Goal: Task Accomplishment & Management: Manage account settings

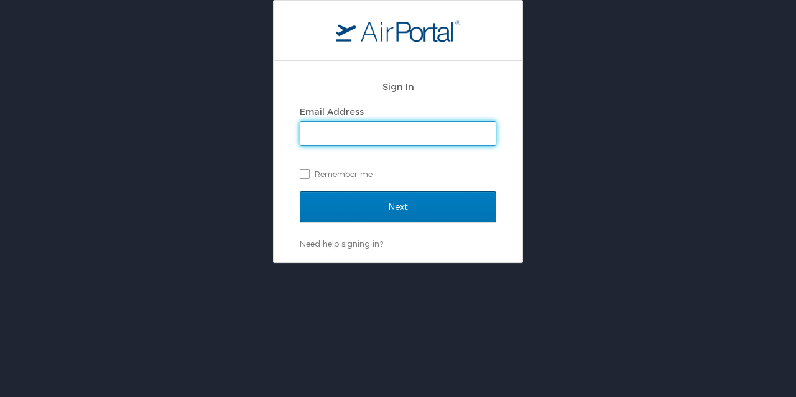
type input "[PERSON_NAME][EMAIL_ADDRESS][DOMAIN_NAME]"
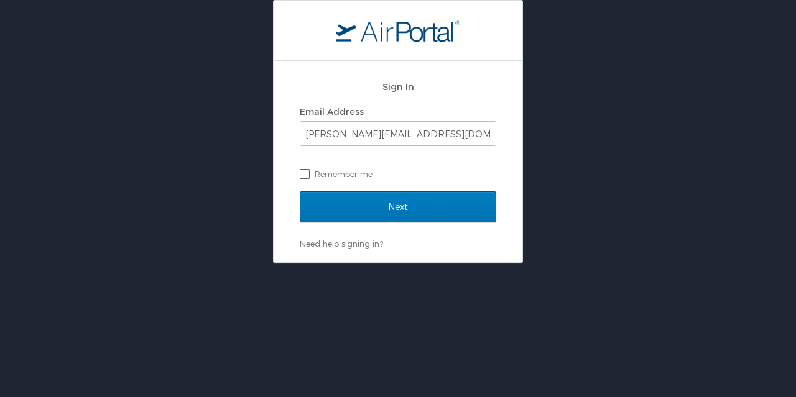
click at [306, 171] on label "Remember me" at bounding box center [398, 174] width 196 height 19
click at [306, 171] on input "Remember me" at bounding box center [304, 173] width 8 height 8
checkbox input "true"
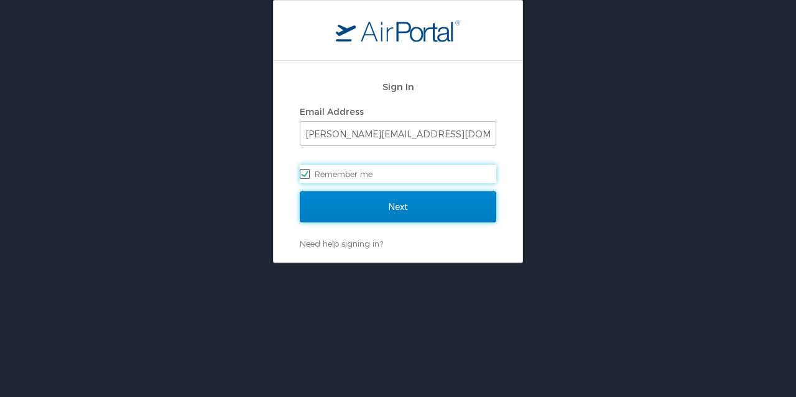
click at [357, 209] on input "Next" at bounding box center [398, 206] width 196 height 31
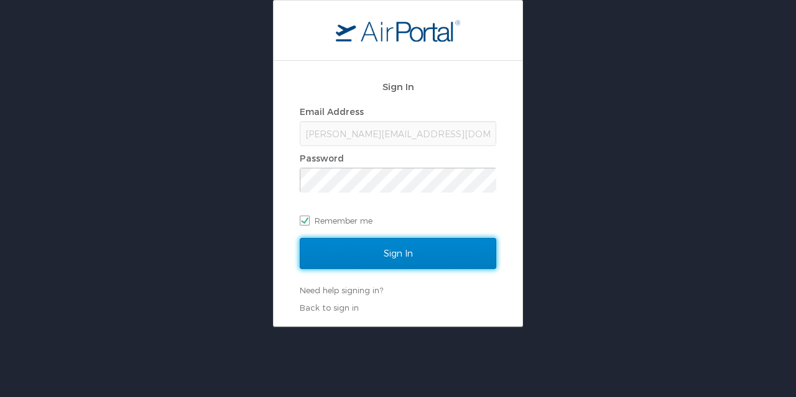
click at [396, 252] on input "Sign In" at bounding box center [398, 253] width 196 height 31
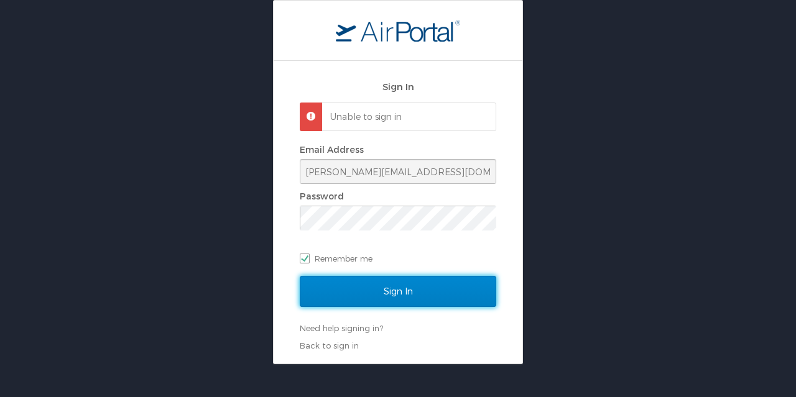
click at [373, 282] on input "Sign In" at bounding box center [398, 291] width 196 height 31
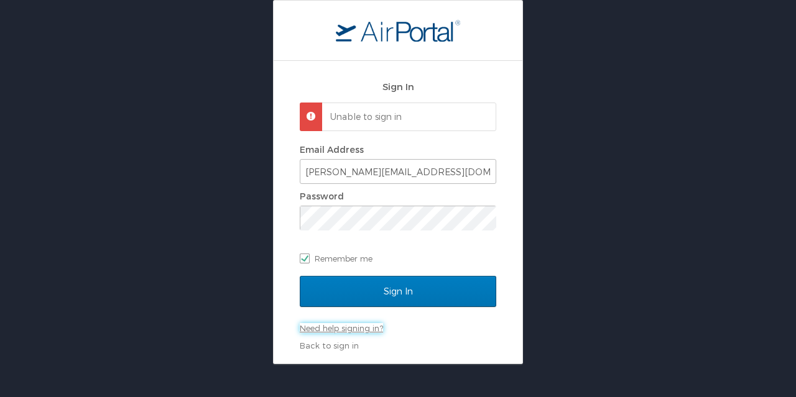
click at [353, 325] on link "Need help signing in?" at bounding box center [341, 328] width 83 height 10
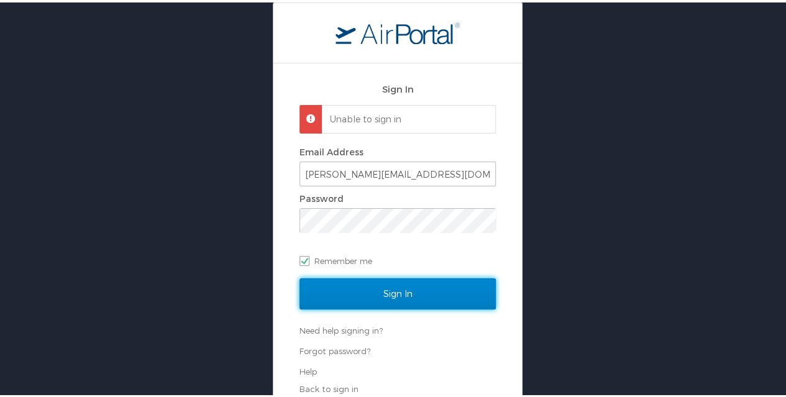
click at [338, 287] on input "Sign In" at bounding box center [398, 291] width 196 height 31
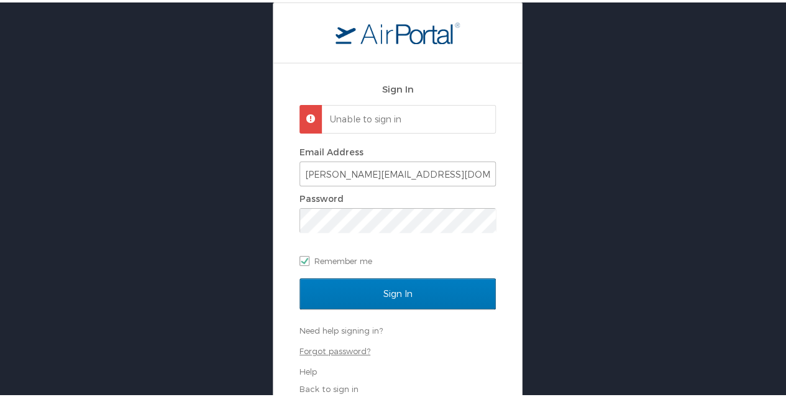
click at [323, 346] on link "Forgot password?" at bounding box center [335, 349] width 71 height 10
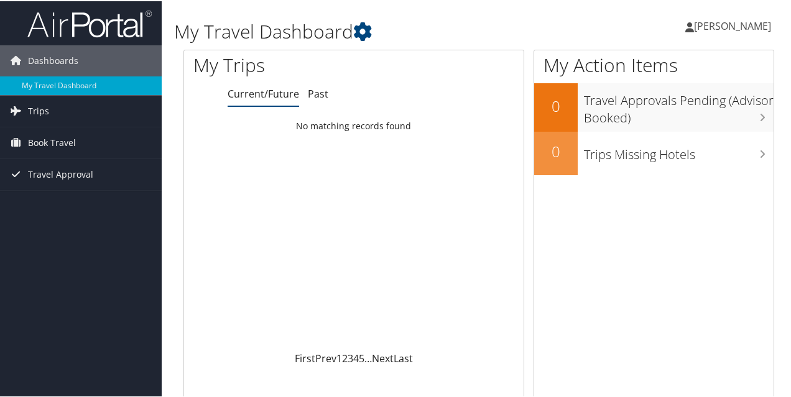
click at [694, 27] on span "[PERSON_NAME]" at bounding box center [732, 25] width 77 height 14
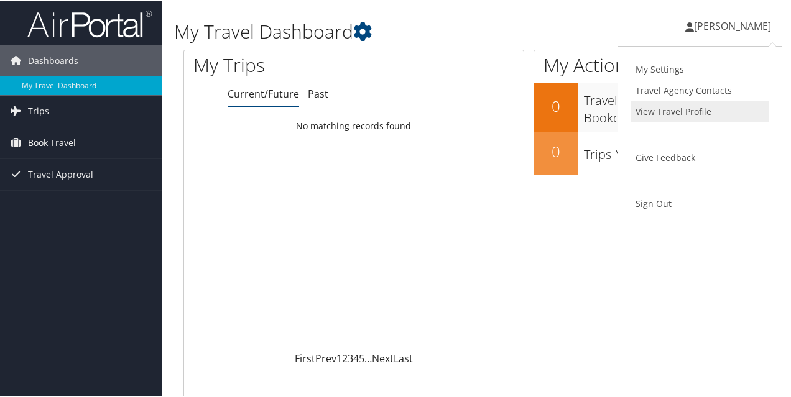
click at [651, 100] on link "View Travel Profile" at bounding box center [699, 110] width 139 height 21
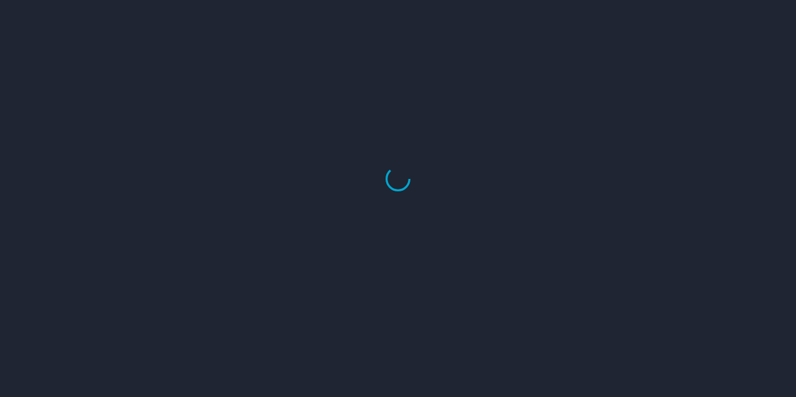
select select "US"
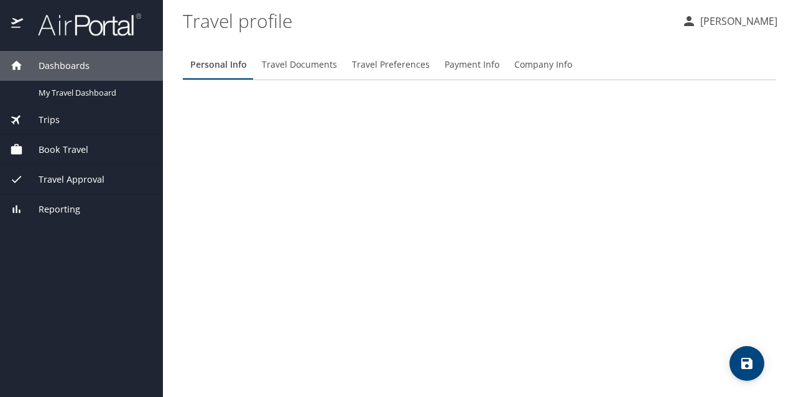
select select "US"
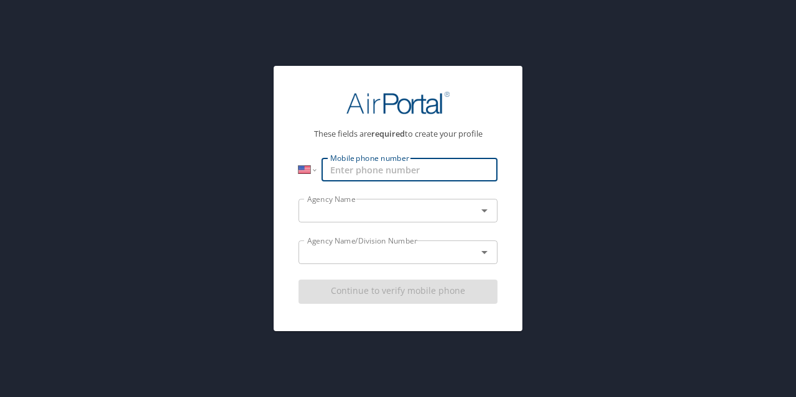
click at [420, 170] on input "Mobile phone number" at bounding box center [409, 170] width 176 height 24
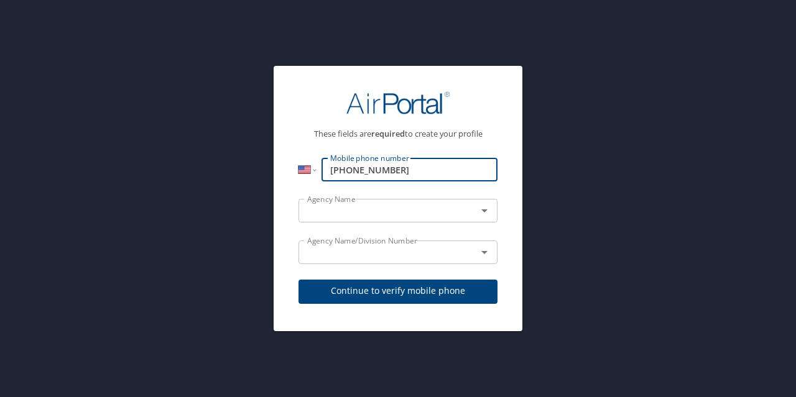
click at [336, 167] on input "1 (337) 212-9240" at bounding box center [409, 170] width 176 height 24
type input "(337) 212-9240"
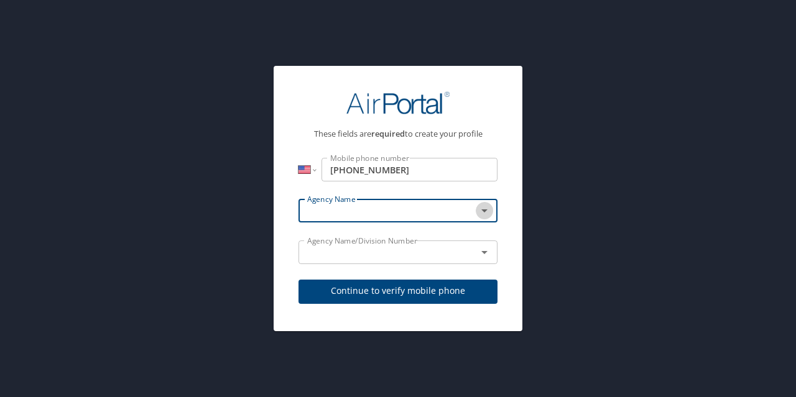
click at [485, 207] on icon "Open" at bounding box center [484, 210] width 15 height 15
click at [379, 213] on input "text" at bounding box center [379, 211] width 155 height 16
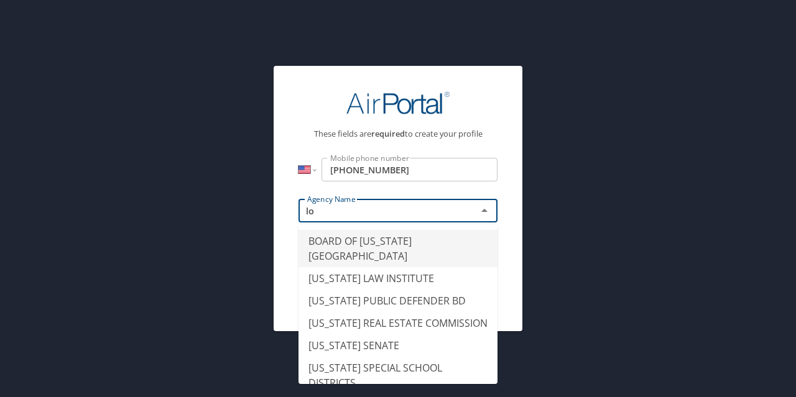
type input "l"
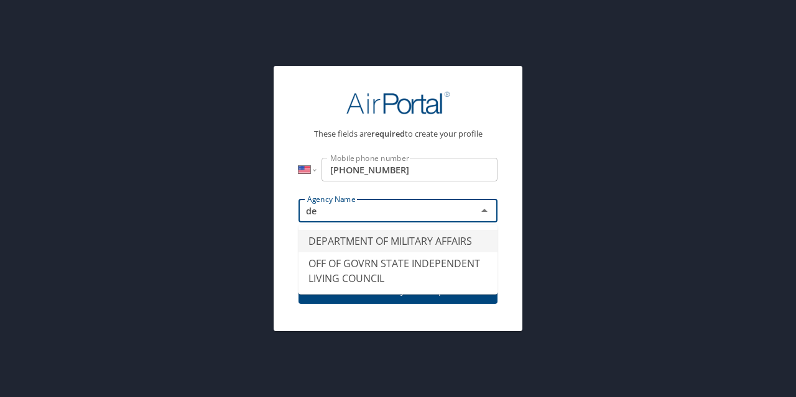
type input "d"
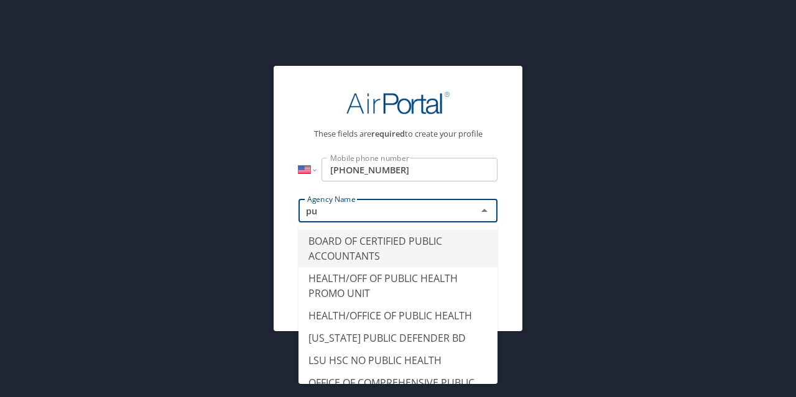
type input "p"
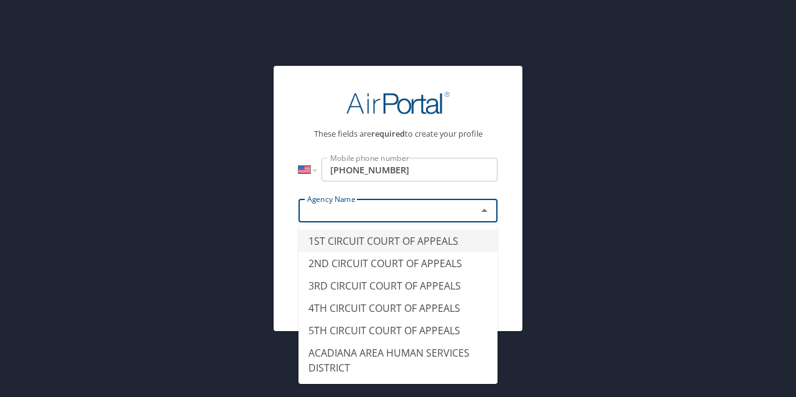
type input "s"
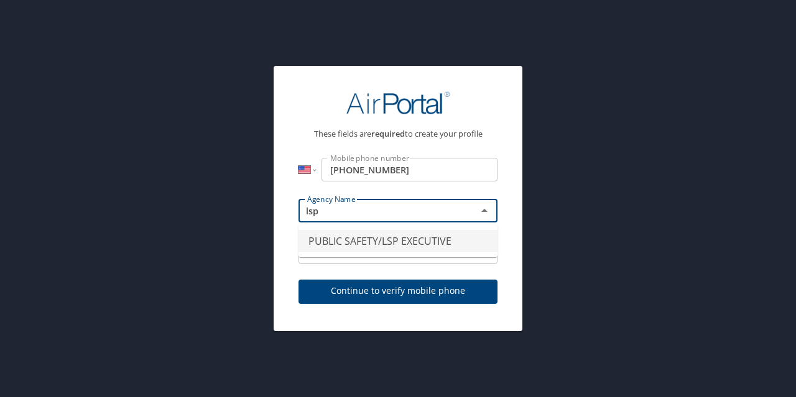
click at [370, 246] on li "PUBLIC SAFETY/LSP EXECUTIVE" at bounding box center [397, 241] width 199 height 22
type input "PUBLIC SAFETY/LSP EXECUTIVE"
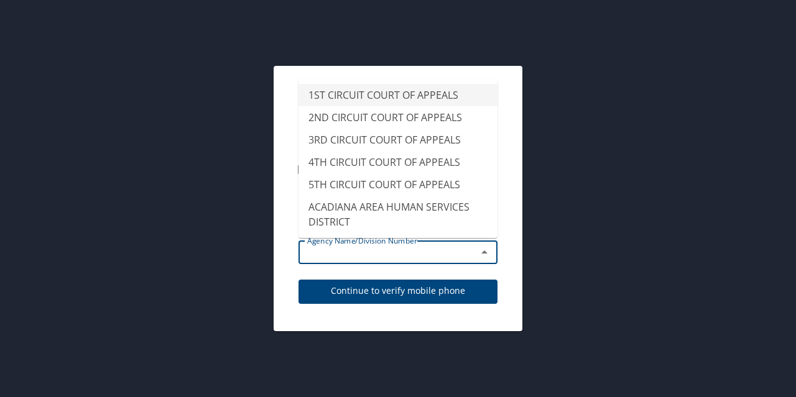
click at [368, 256] on input "text" at bounding box center [379, 252] width 155 height 16
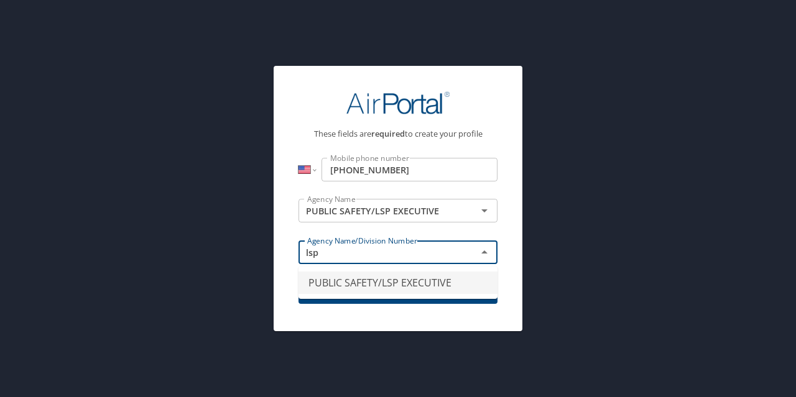
click at [386, 283] on li "PUBLIC SAFETY/LSP EXECUTIVE" at bounding box center [397, 283] width 199 height 22
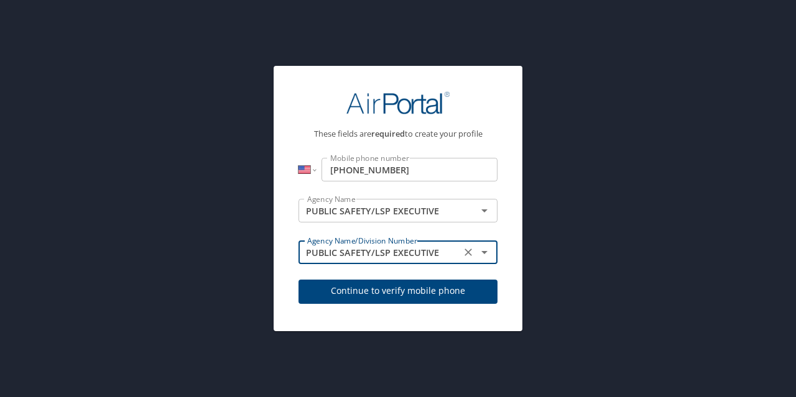
type input "PUBLIC SAFETY/LSP EXECUTIVE"
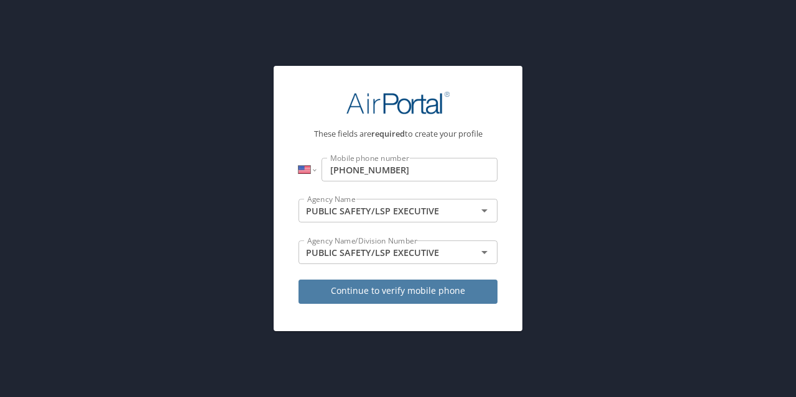
click at [367, 293] on span "Continue to verify mobile phone" at bounding box center [397, 291] width 179 height 16
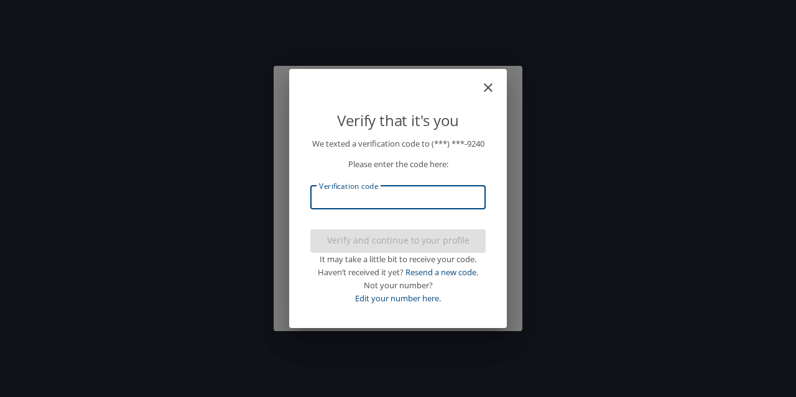
click at [364, 204] on input "Verification code" at bounding box center [397, 198] width 175 height 24
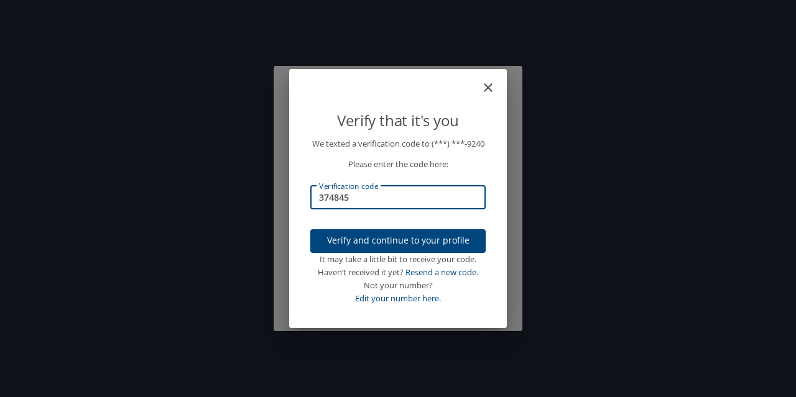
type input "374845"
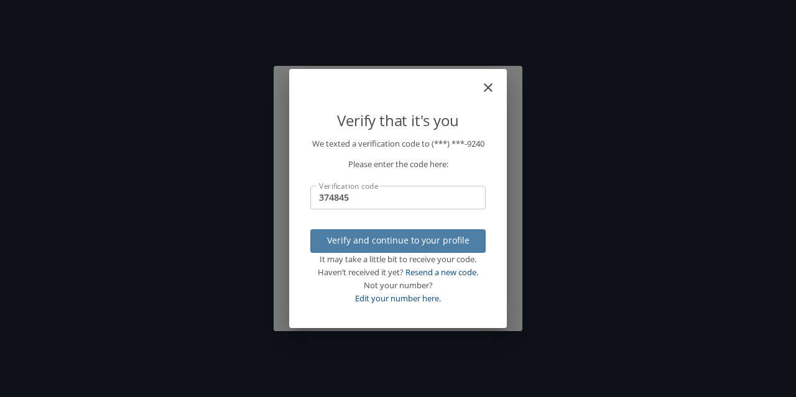
click at [384, 242] on span "Verify and continue to your profile" at bounding box center [397, 241] width 155 height 16
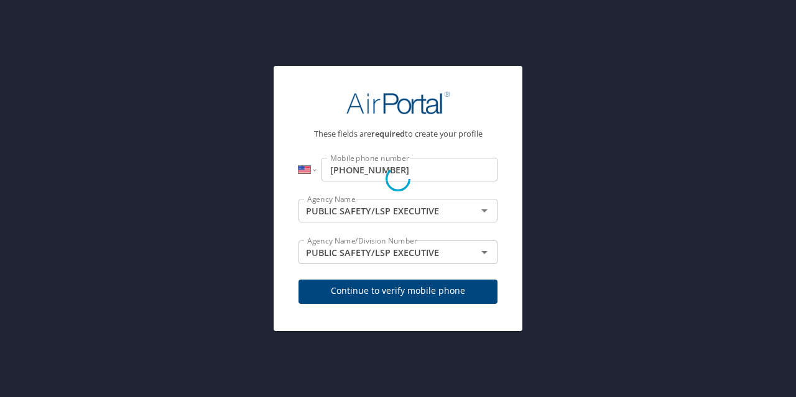
select select "US"
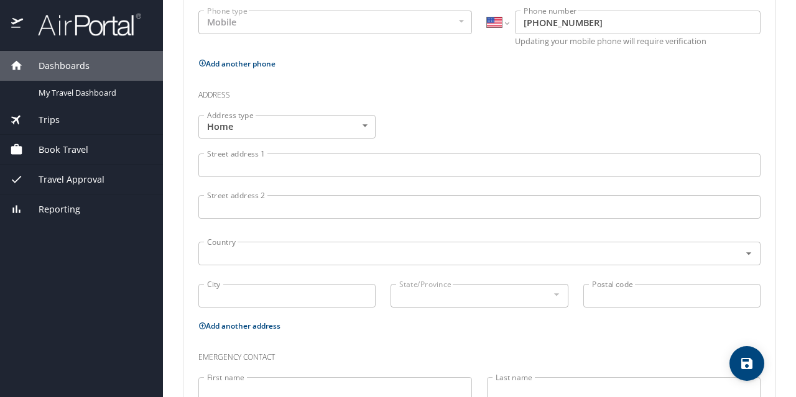
scroll to position [337, 0]
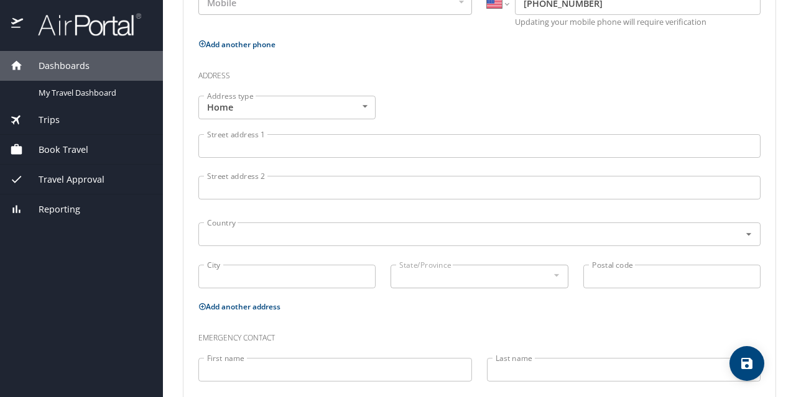
click at [354, 100] on body "Dashboards My Travel Dashboard Trips Current / Future Trips Past Trips Trips Mi…" at bounding box center [398, 198] width 796 height 397
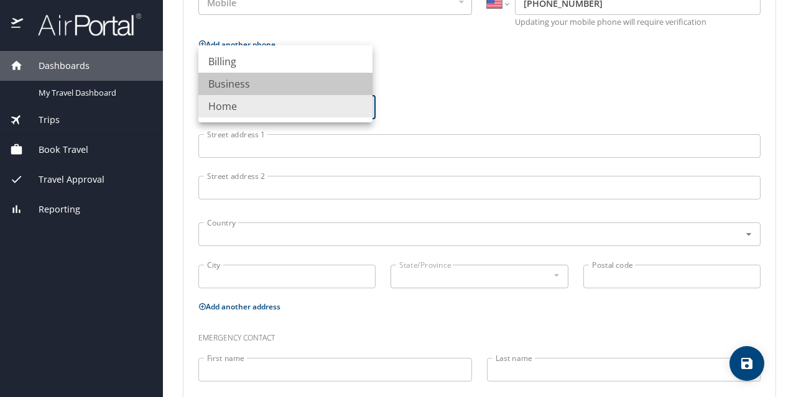
click at [277, 85] on li "Business" at bounding box center [285, 84] width 174 height 22
type input "Business"
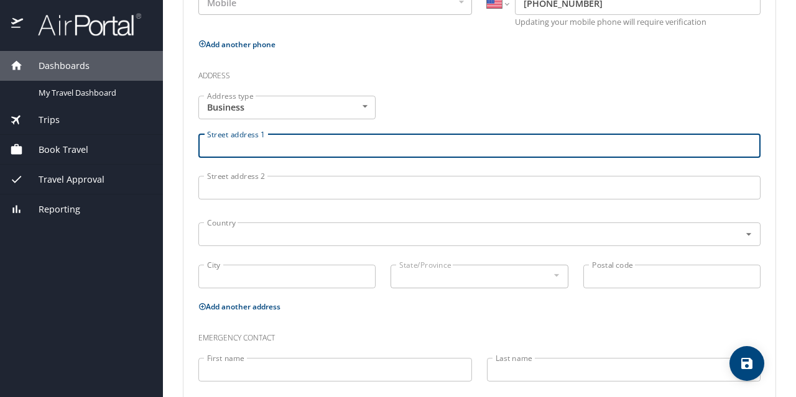
click at [243, 147] on input "Street address 1" at bounding box center [479, 146] width 562 height 24
type input "1001 Capitol Access Road"
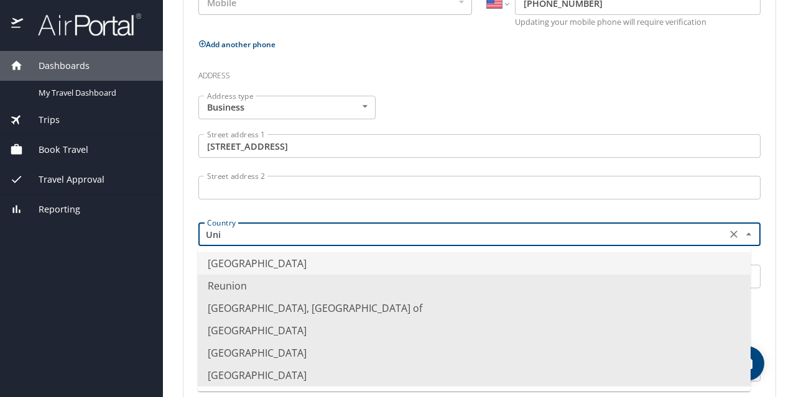
click at [268, 266] on li "United States of America" at bounding box center [474, 263] width 553 height 22
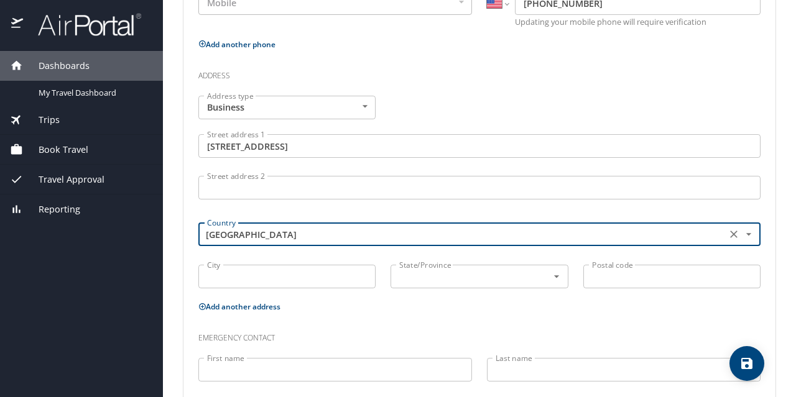
type input "United States of America"
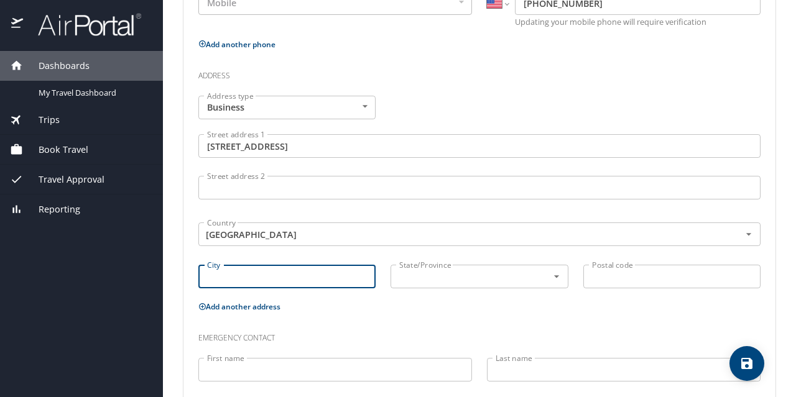
click at [256, 284] on input "City" at bounding box center [286, 277] width 177 height 24
type input "Baton Rouge"
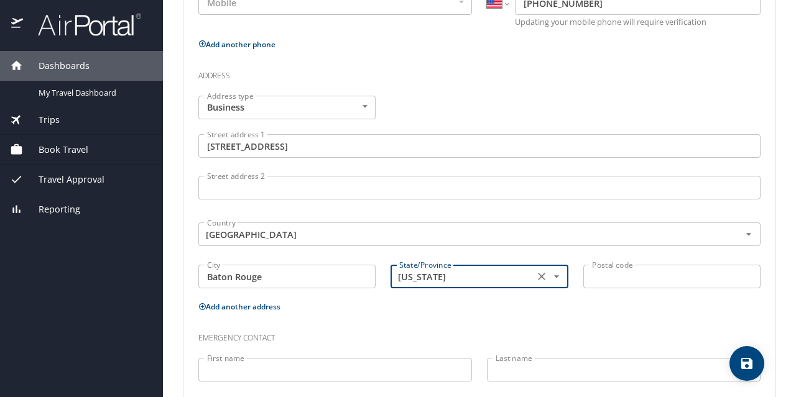
type input "Louisiana"
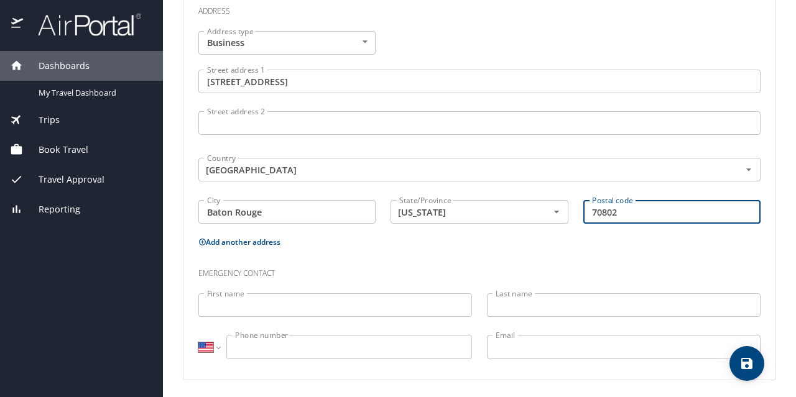
scroll to position [399, 0]
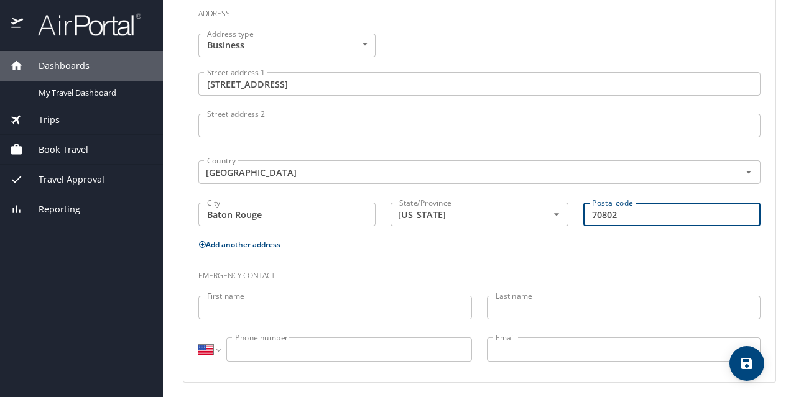
type input "70802"
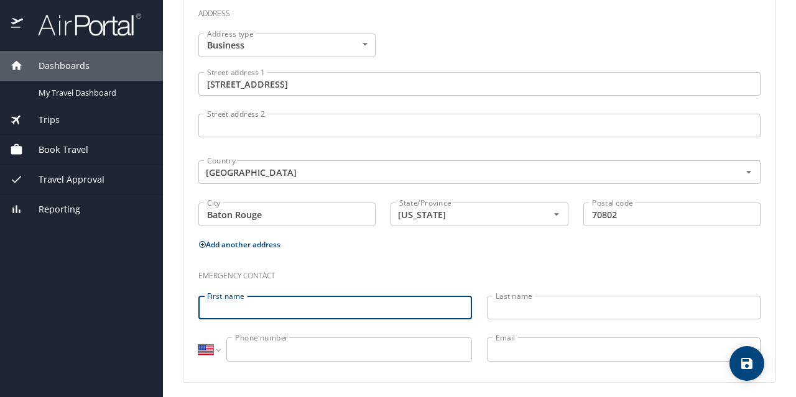
click at [232, 315] on input "First name" at bounding box center [334, 308] width 273 height 24
type input "Kellie"
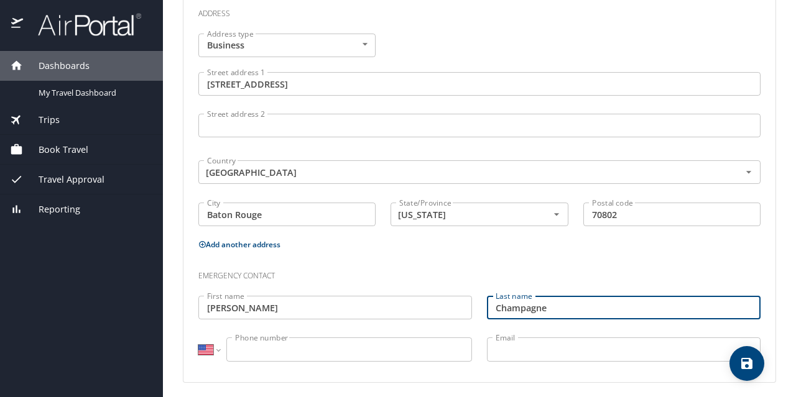
type input "Champagne"
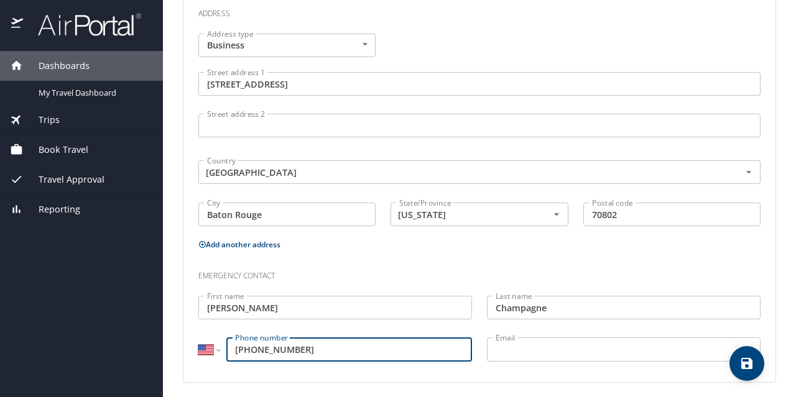
type input "(337) 654-6538"
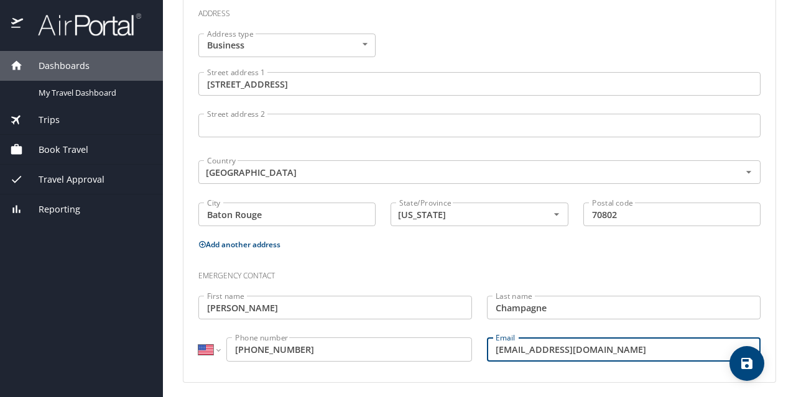
scroll to position [402, 0]
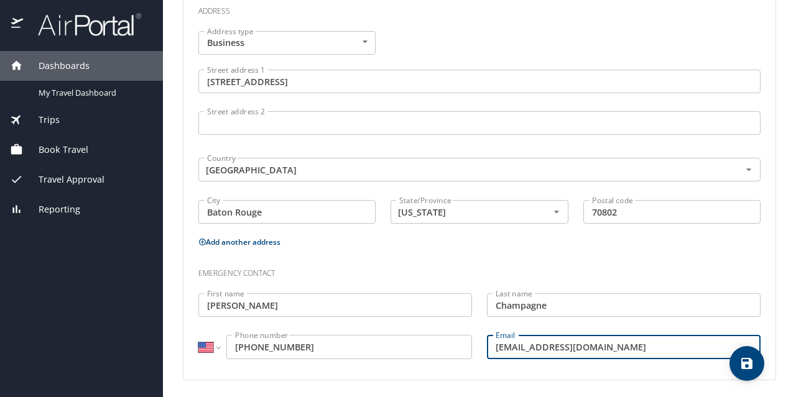
type input "kelliechampagne@gmail.com"
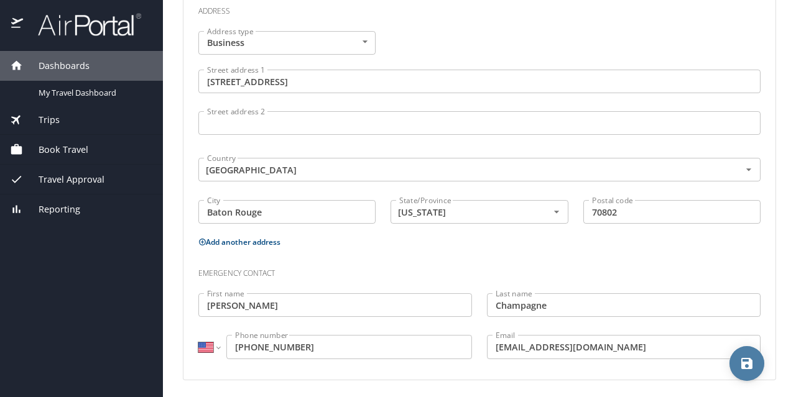
click at [742, 360] on icon "save" at bounding box center [746, 363] width 15 height 15
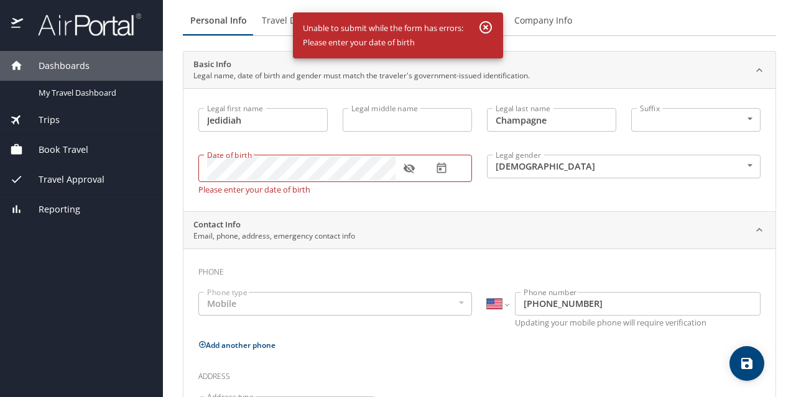
scroll to position [35, 0]
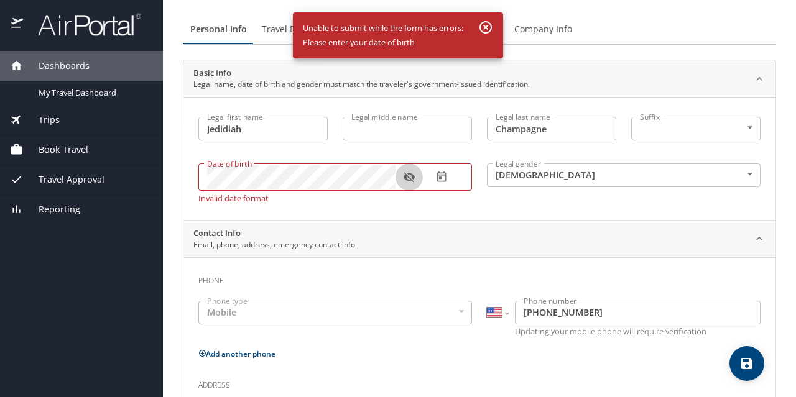
click at [411, 173] on icon "button" at bounding box center [409, 177] width 12 height 12
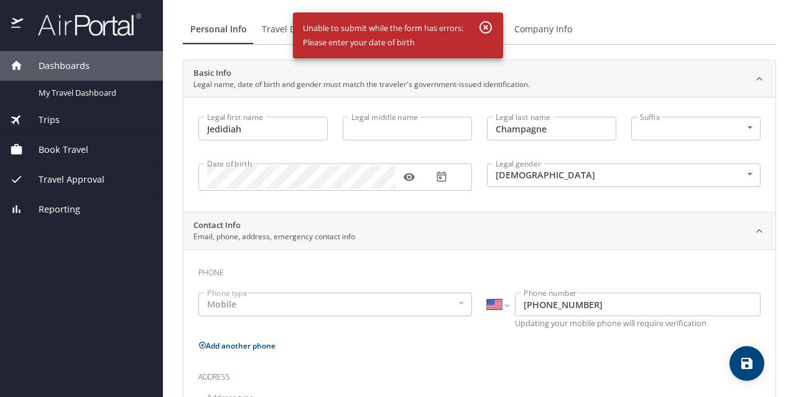
click at [531, 205] on div "Legal first name Jedidiah Legal first name Legal middle name Legal middle name …" at bounding box center [479, 154] width 592 height 115
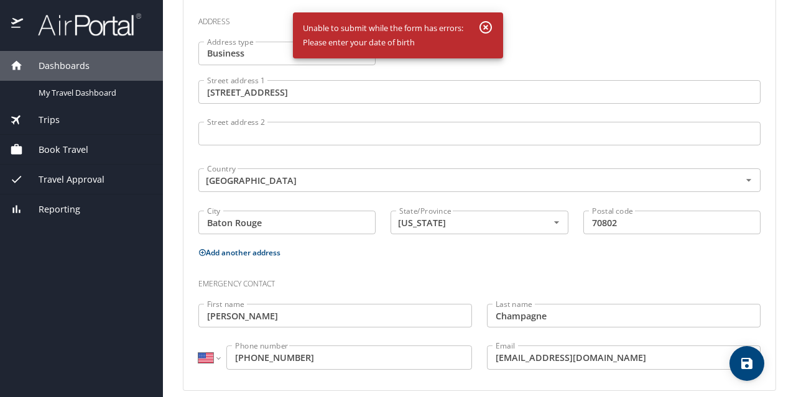
scroll to position [402, 0]
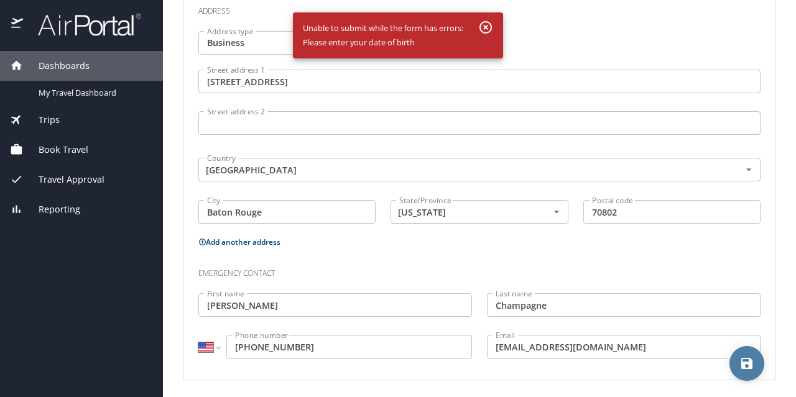
click at [740, 358] on icon "save" at bounding box center [746, 363] width 15 height 15
select select "US"
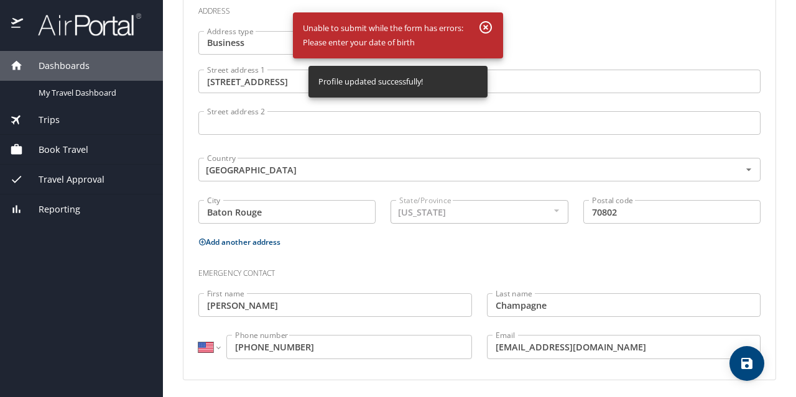
select select "US"
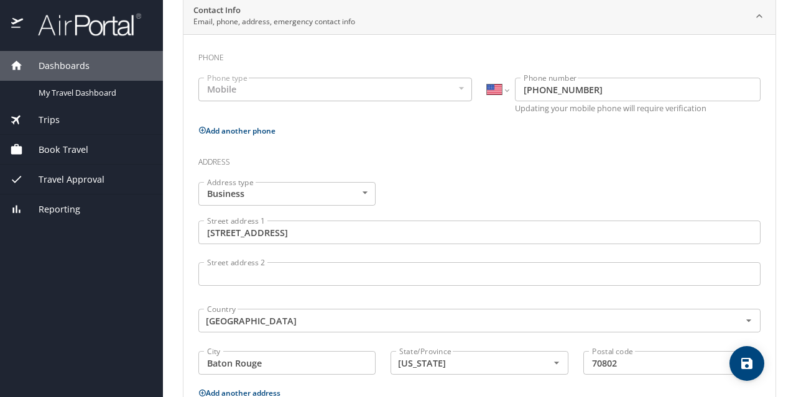
scroll to position [255, 0]
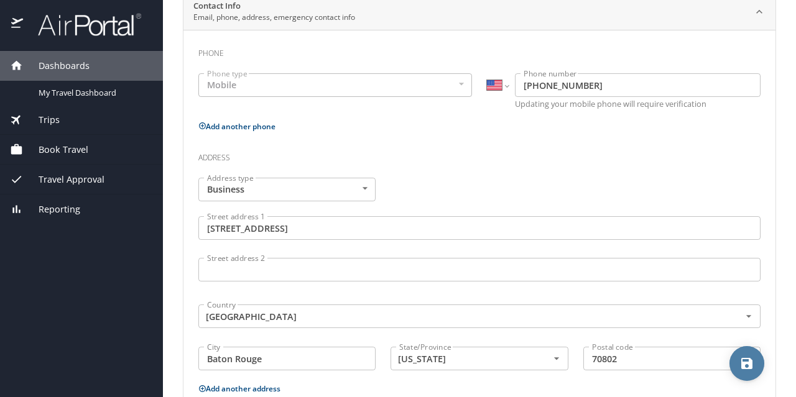
click at [746, 359] on icon "save" at bounding box center [746, 363] width 11 height 11
select select "US"
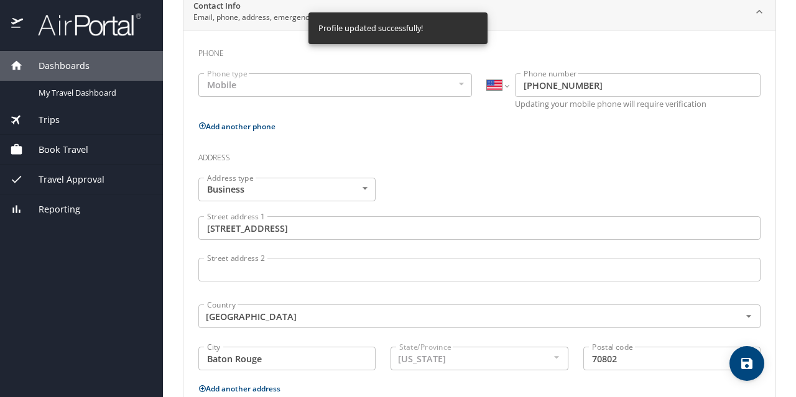
select select "US"
click at [70, 148] on span "Book Travel" at bounding box center [55, 150] width 65 height 14
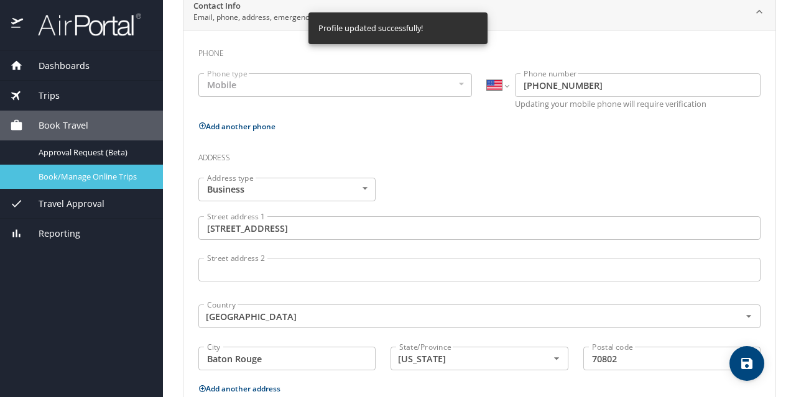
click at [63, 173] on span "Book/Manage Online Trips" at bounding box center [93, 177] width 109 height 12
